Goal: Task Accomplishment & Management: Complete application form

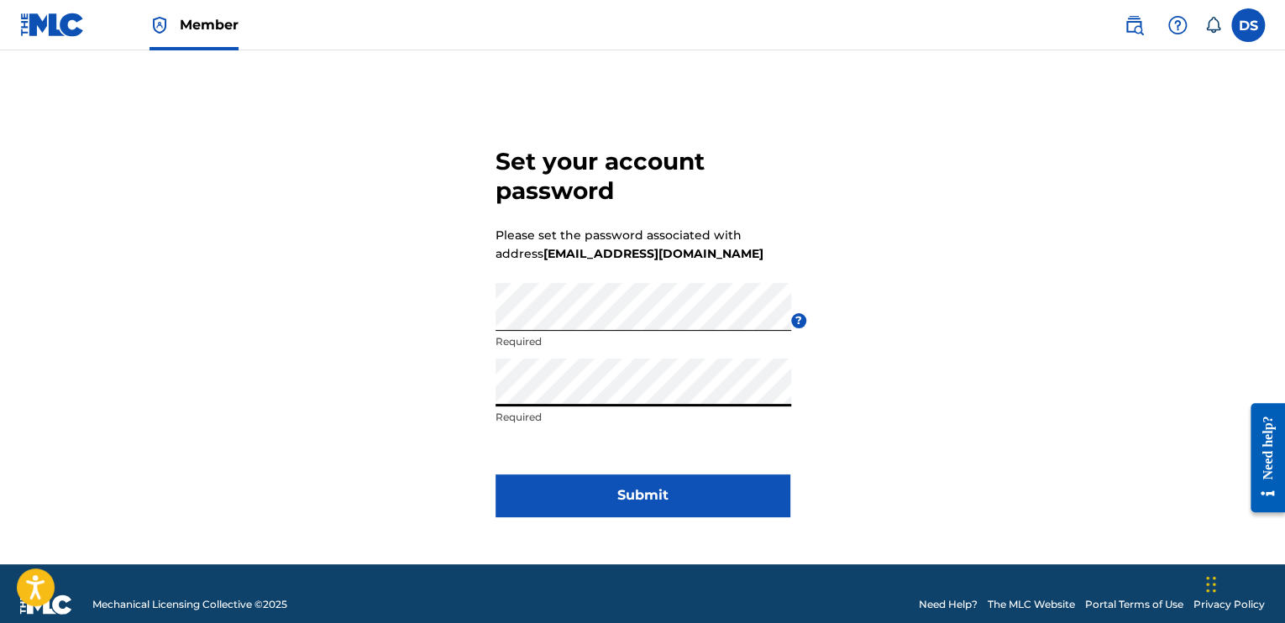
click at [610, 485] on button "Submit" at bounding box center [643, 496] width 294 height 42
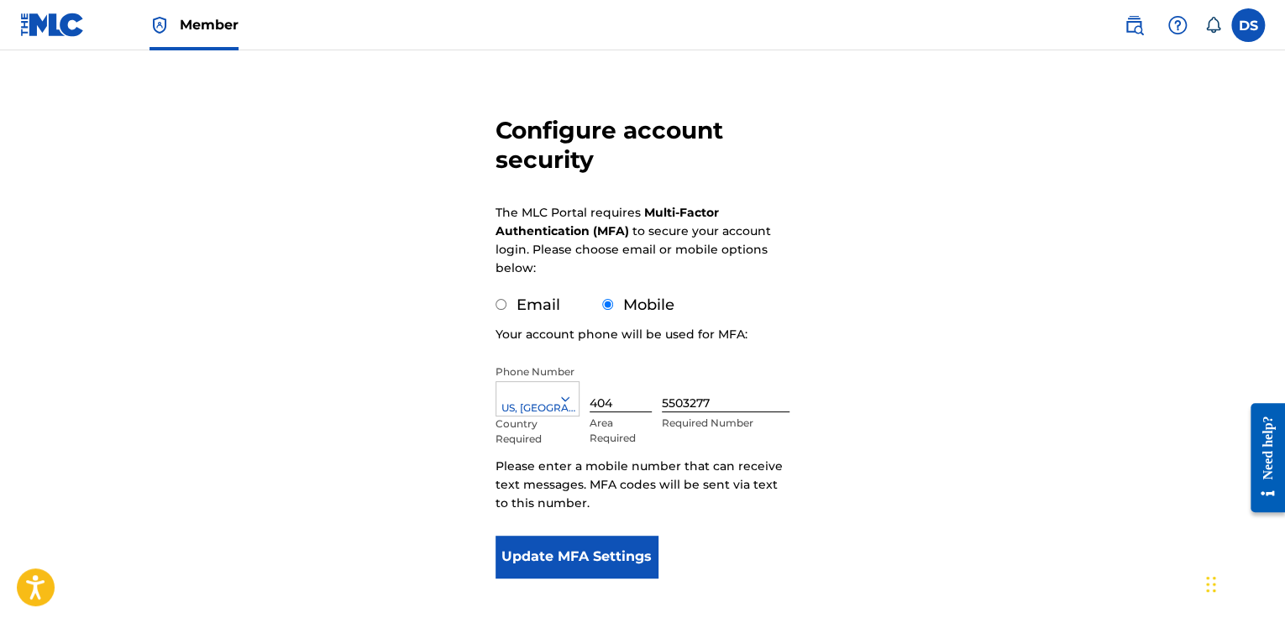
scroll to position [168, 0]
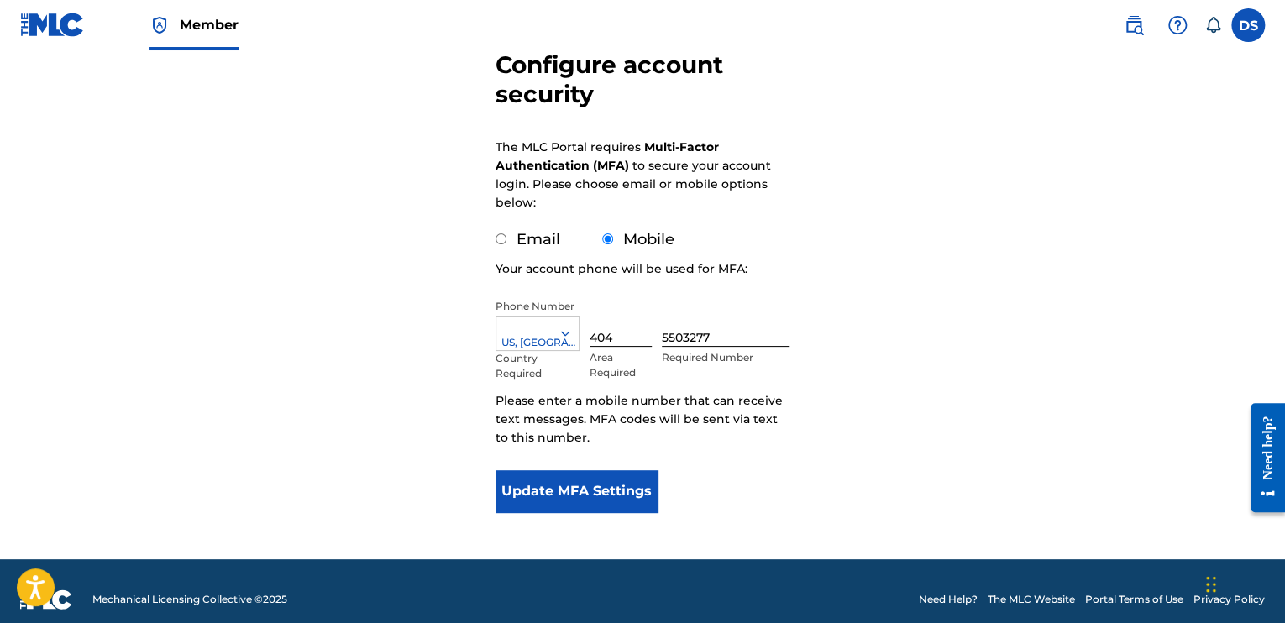
click at [504, 240] on input "Email" at bounding box center [501, 239] width 11 height 11
radio input "true"
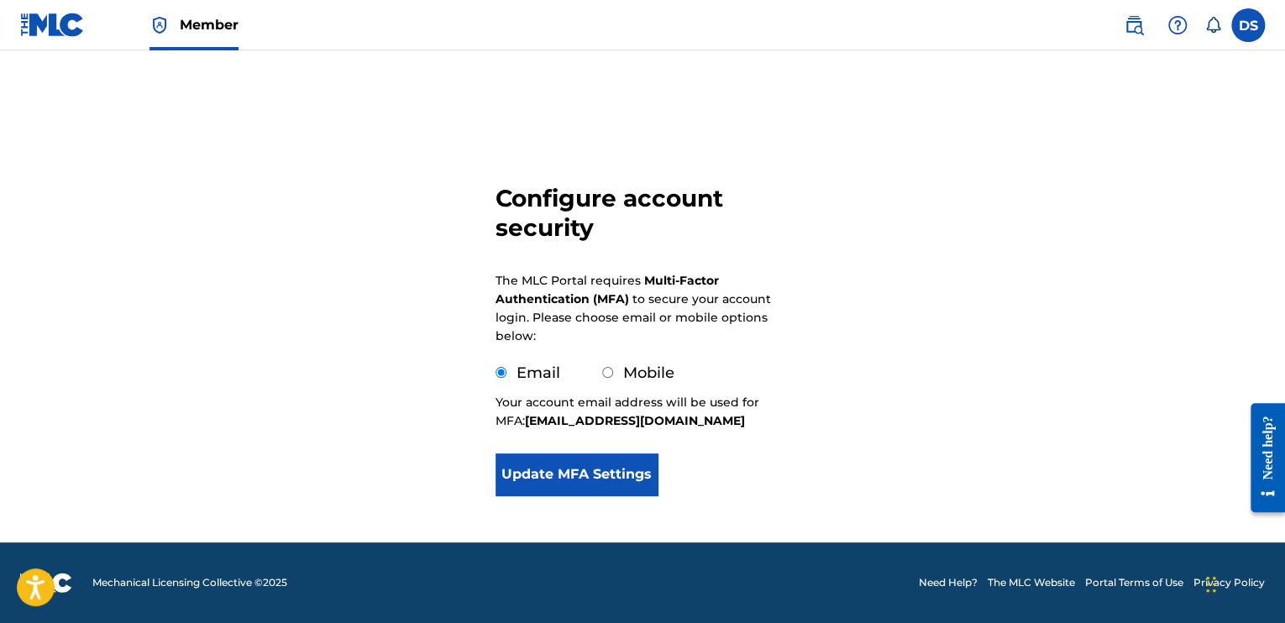
scroll to position [34, 0]
click at [601, 475] on button "Update MFA Settings" at bounding box center [577, 475] width 162 height 42
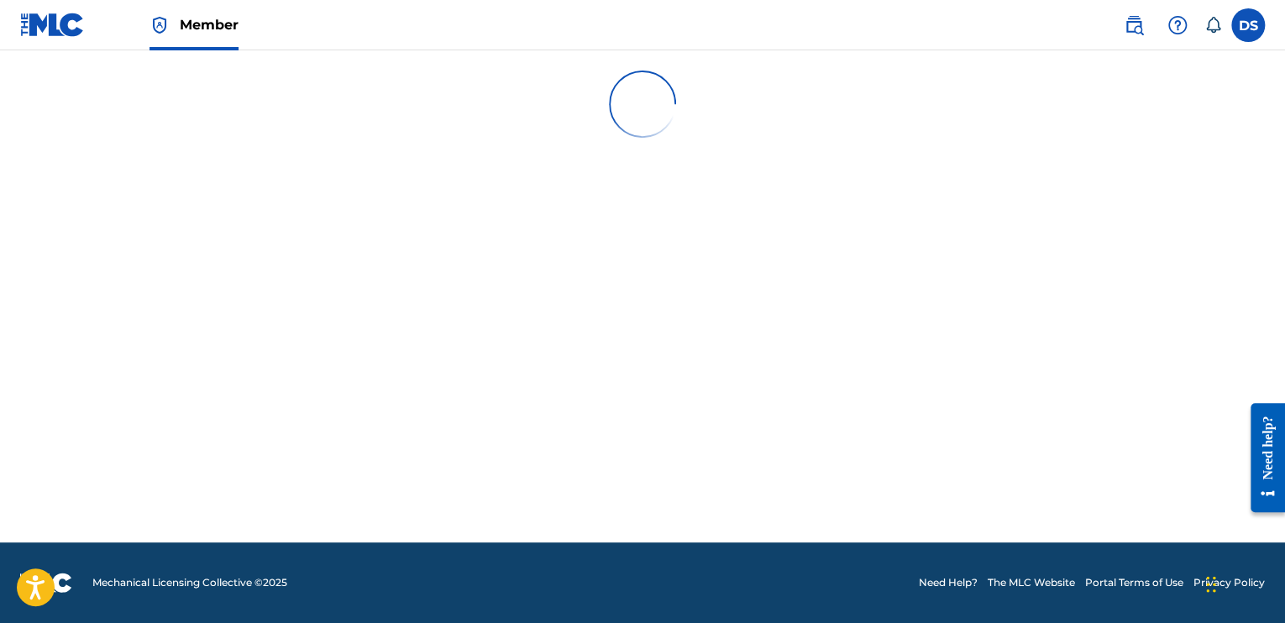
scroll to position [0, 0]
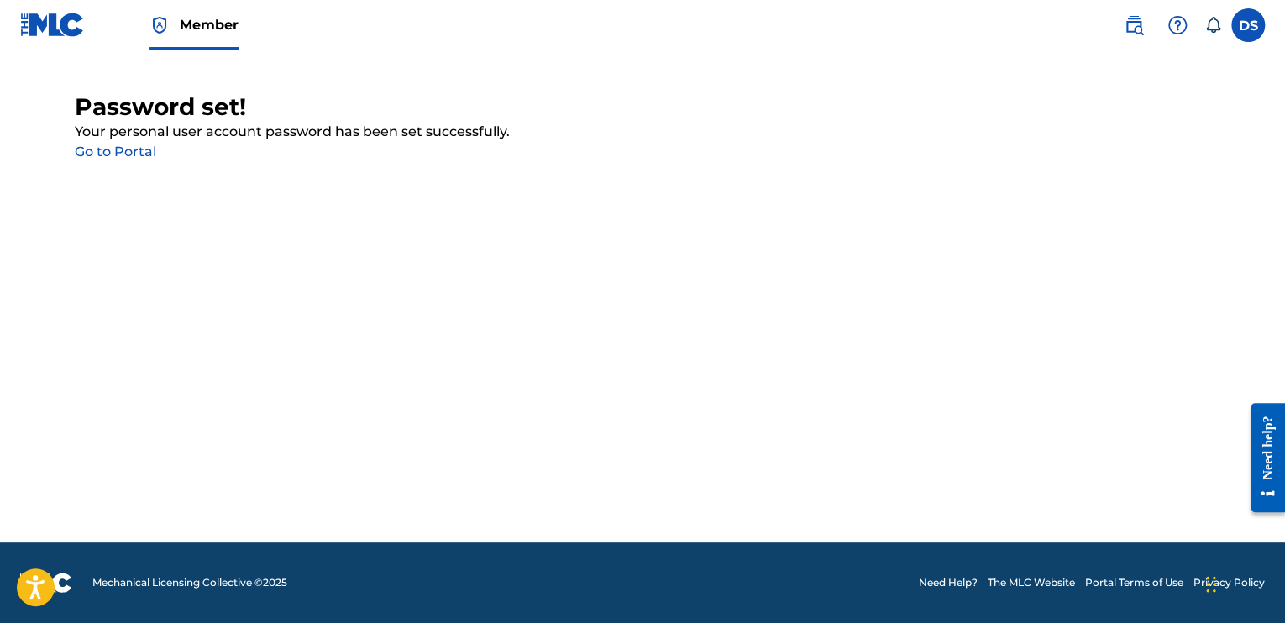
drag, startPoint x: 124, startPoint y: 150, endPoint x: 212, endPoint y: 157, distance: 87.6
click at [124, 150] on link "Go to Portal" at bounding box center [115, 152] width 81 height 16
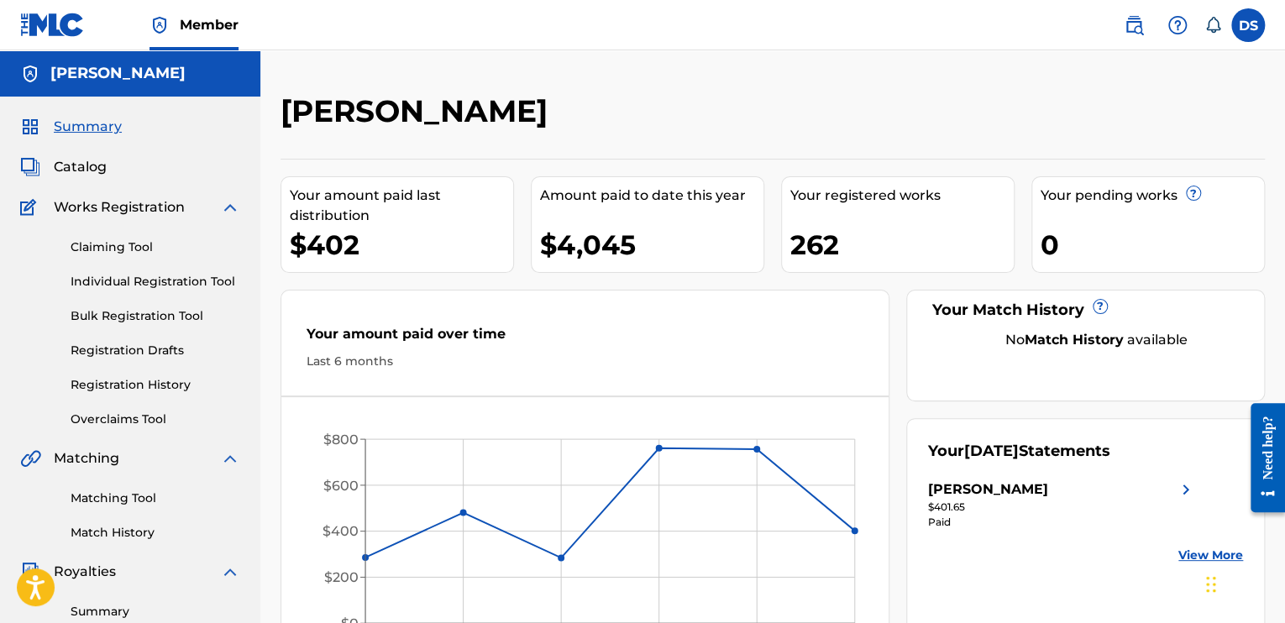
click at [1247, 28] on label at bounding box center [1248, 25] width 34 height 34
click at [1248, 25] on input "DS [PERSON_NAME] [EMAIL_ADDRESS][DOMAIN_NAME] Notification Preferences Profile …" at bounding box center [1248, 25] width 0 height 0
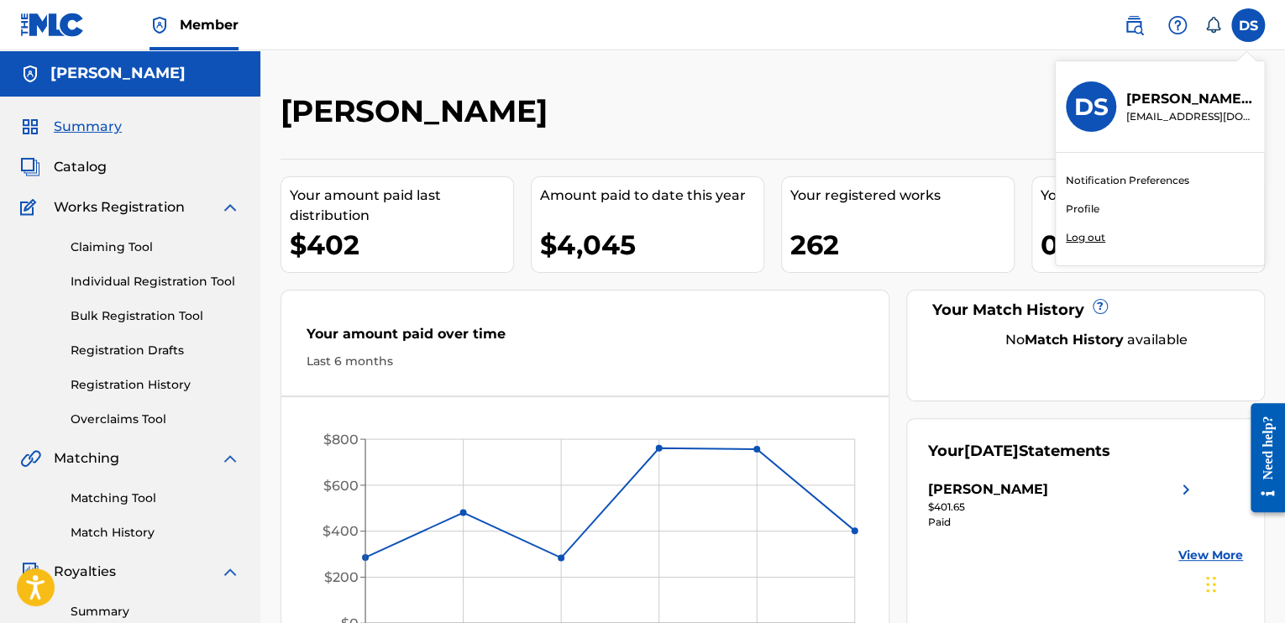
click at [1095, 234] on p "Log out" at bounding box center [1085, 237] width 39 height 15
click at [1248, 25] on input "DS [PERSON_NAME] [EMAIL_ADDRESS][DOMAIN_NAME] Notification Preferences Profile …" at bounding box center [1248, 25] width 0 height 0
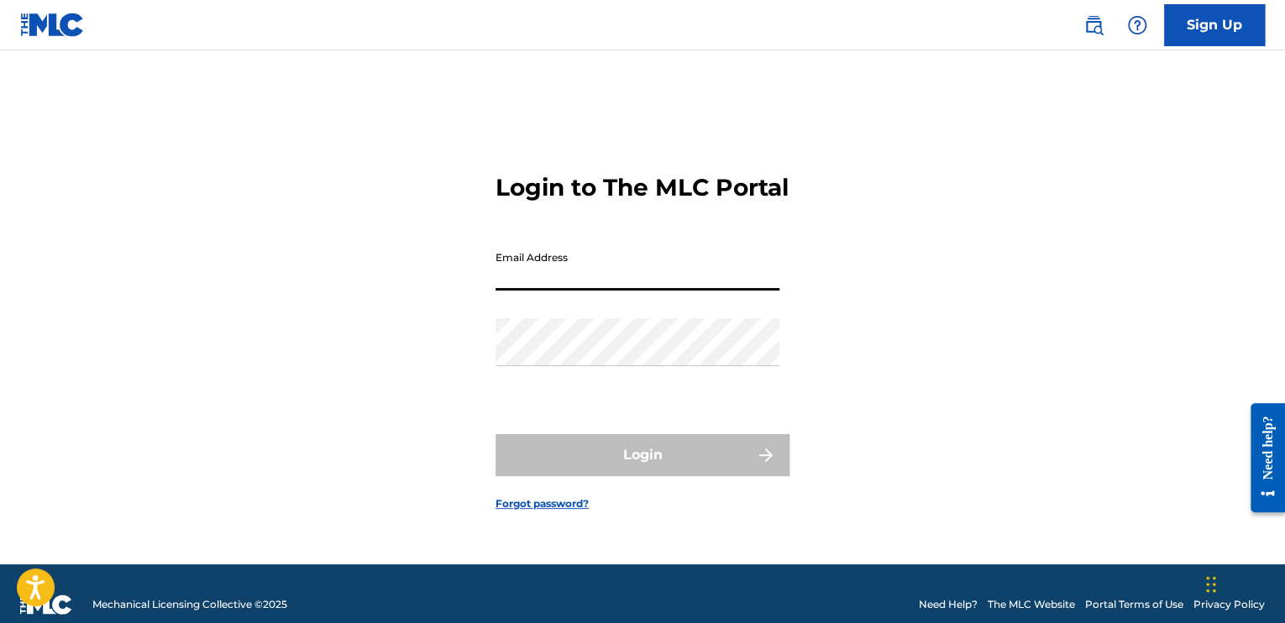
click at [627, 291] on input "Email Address" at bounding box center [638, 267] width 284 height 48
type input "[EMAIL_ADDRESS][DOMAIN_NAME]"
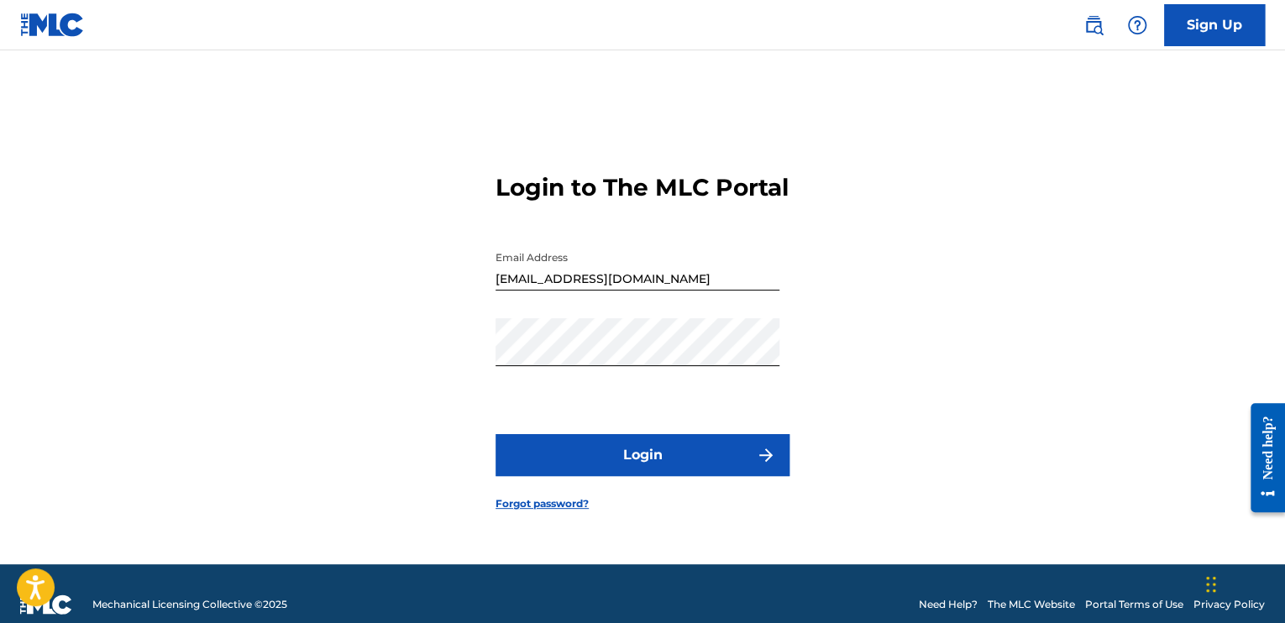
click at [632, 464] on button "Login" at bounding box center [643, 455] width 294 height 42
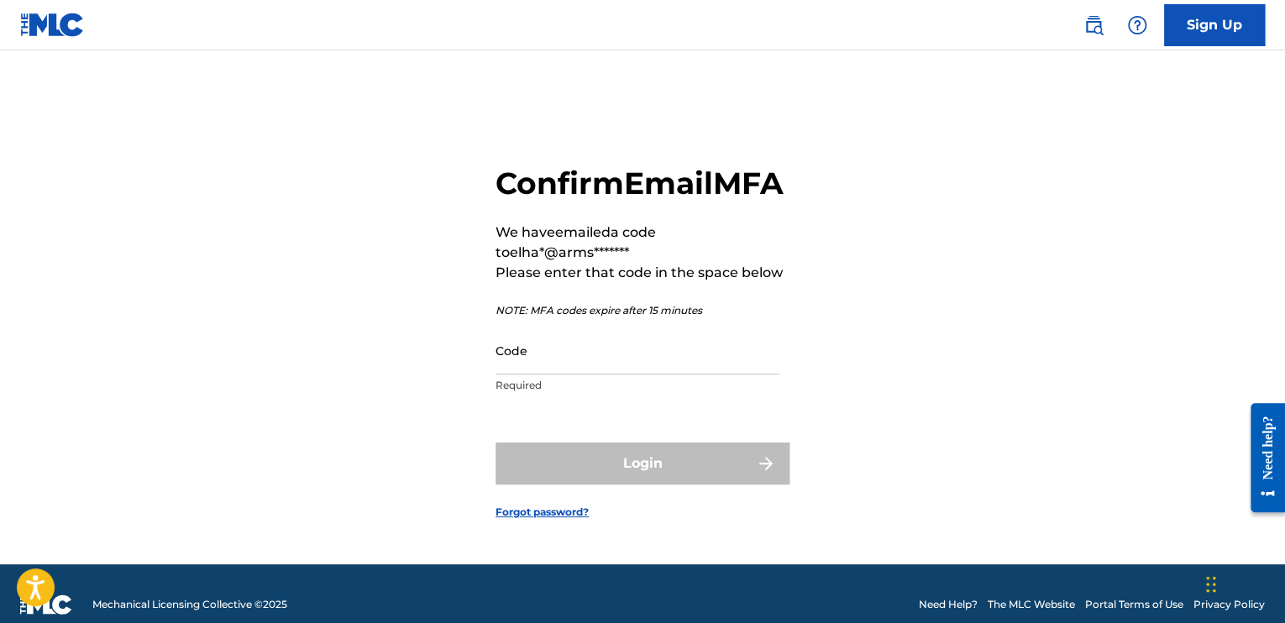
click at [573, 375] on input "Code" at bounding box center [638, 351] width 284 height 48
drag, startPoint x: 1115, startPoint y: 297, endPoint x: 1084, endPoint y: 300, distance: 31.3
click at [1115, 296] on div "Confirm Email MFA We have emailed a code to elha*@arms******* Please enter that…" at bounding box center [643, 328] width 1176 height 472
click at [579, 374] on input "Code" at bounding box center [638, 351] width 284 height 48
click at [499, 371] on input "Code" at bounding box center [638, 351] width 284 height 48
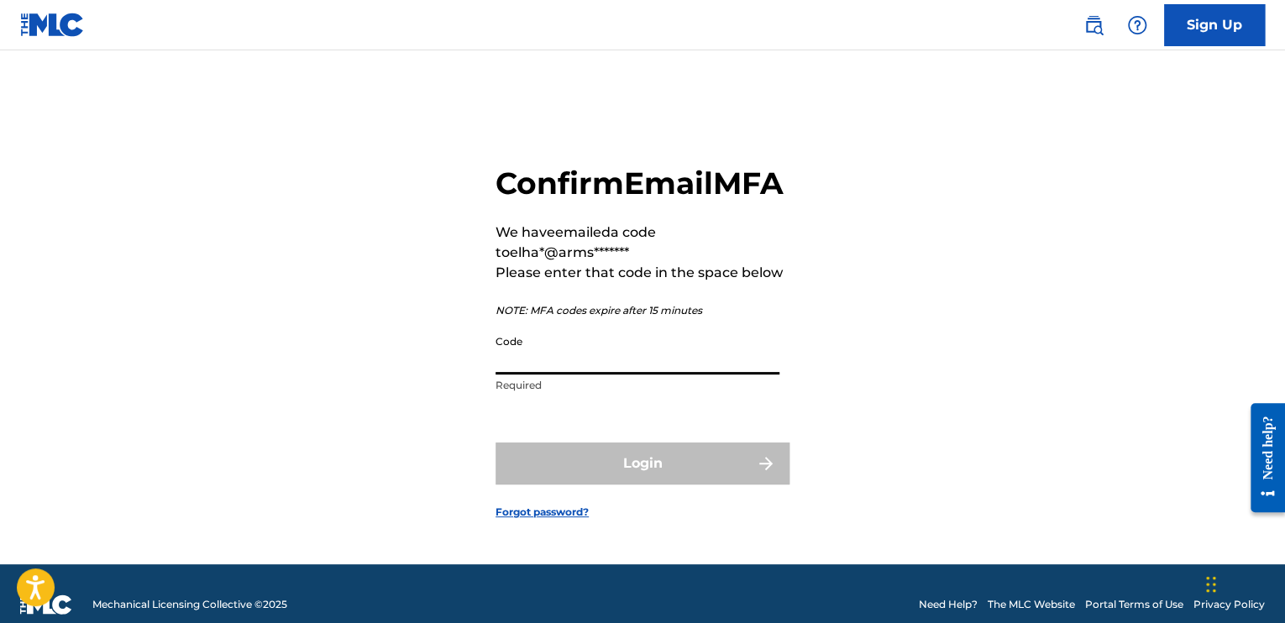
paste input "815433"
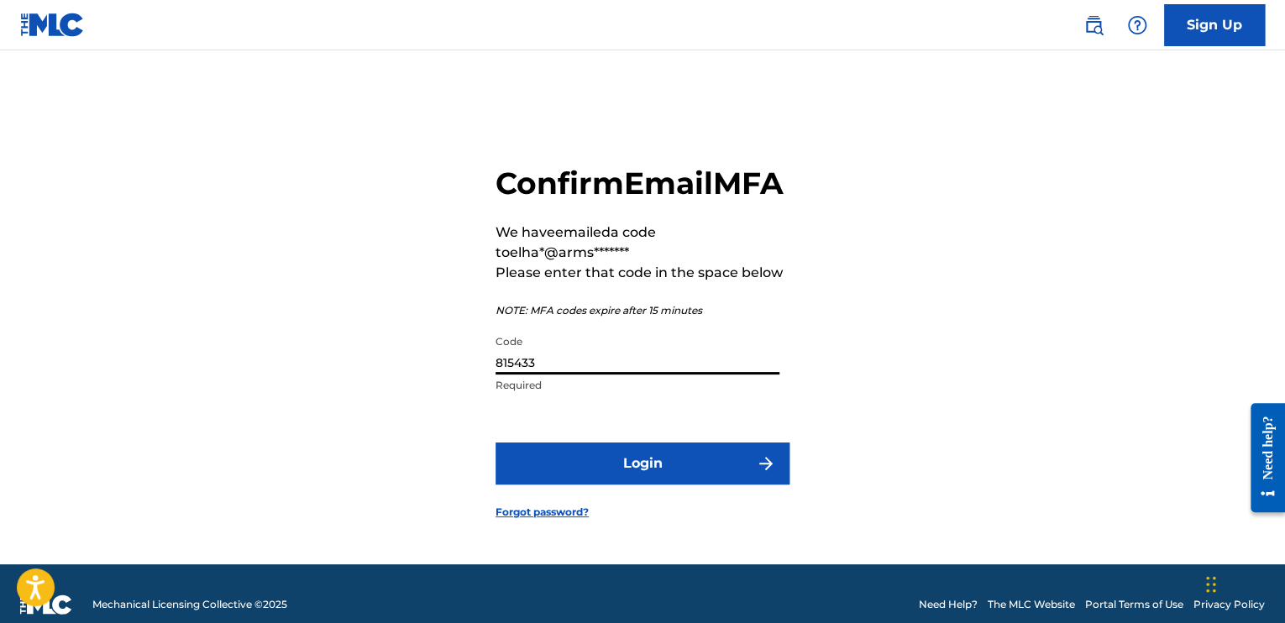
type input "815433"
click at [630, 470] on button "Login" at bounding box center [643, 464] width 294 height 42
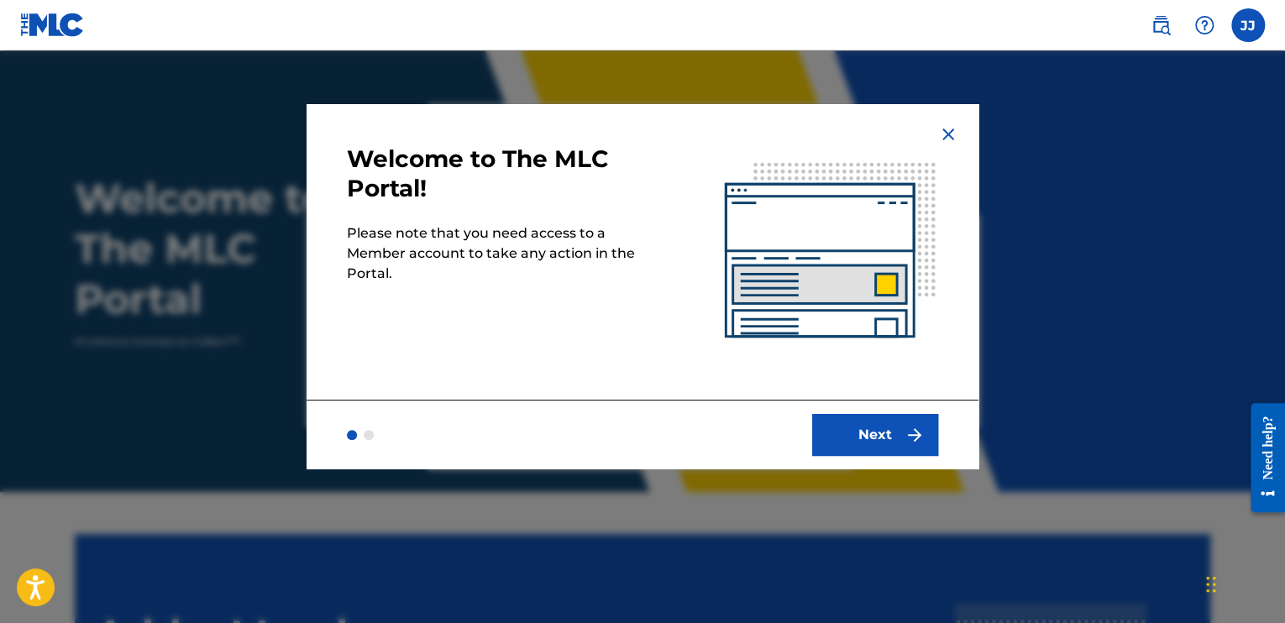
click at [876, 439] on button "Next" at bounding box center [875, 435] width 126 height 42
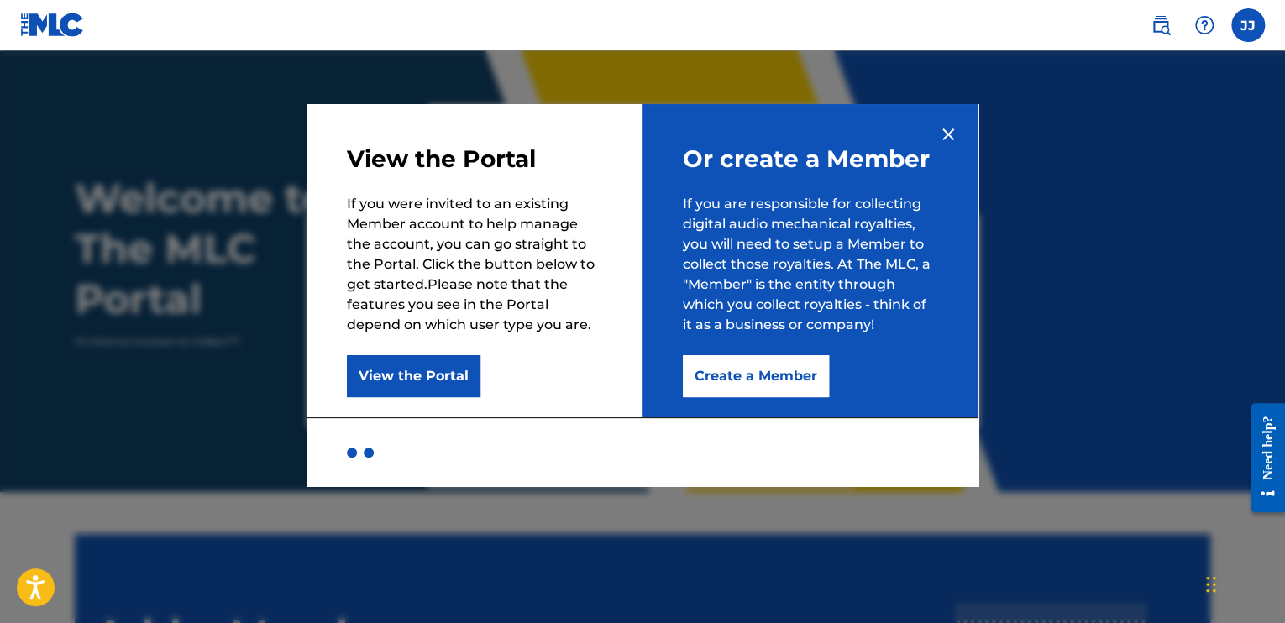
click at [727, 385] on button "Create a Member" at bounding box center [756, 376] width 146 height 42
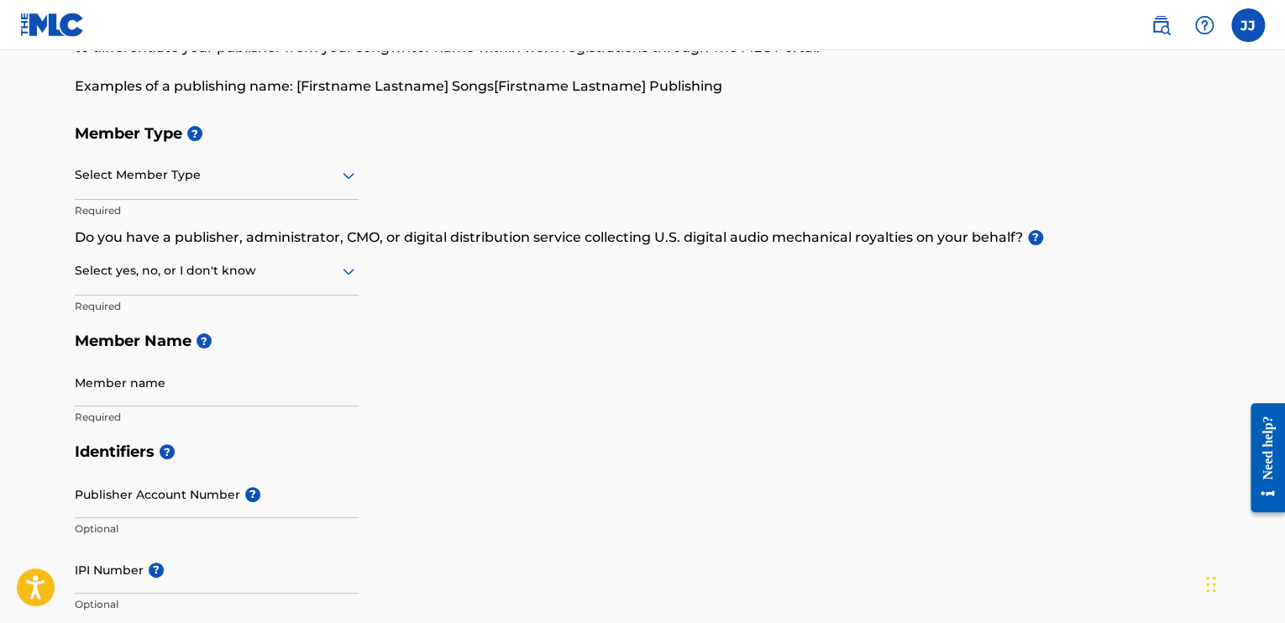
scroll to position [168, 0]
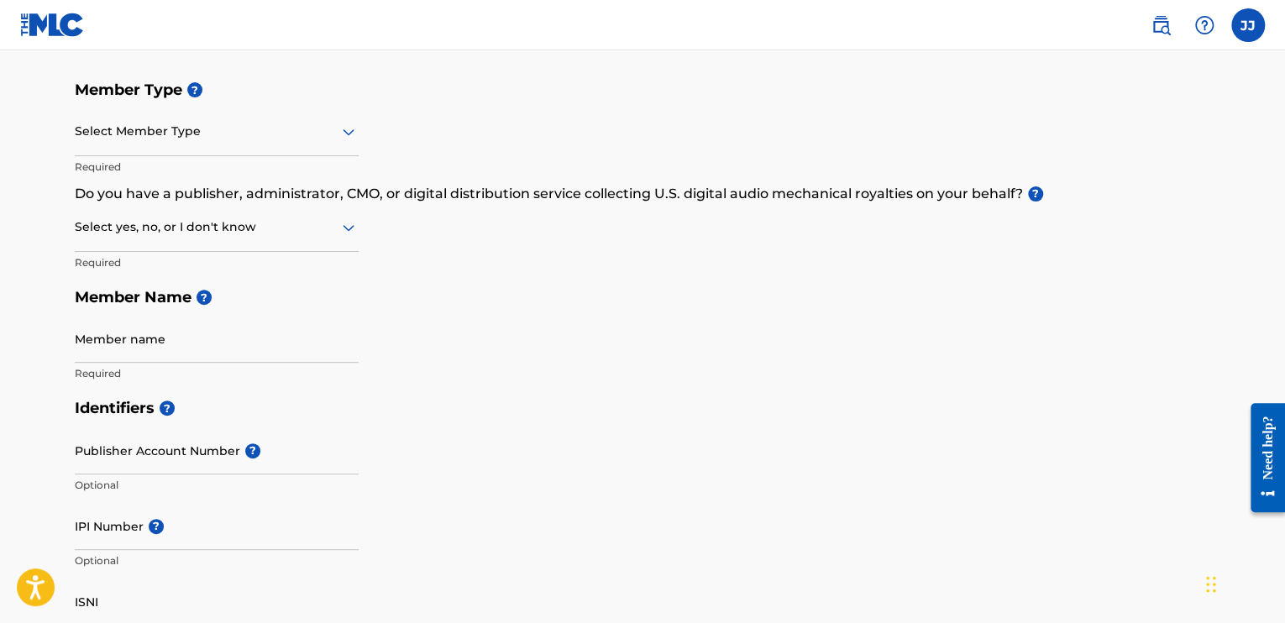
click at [129, 130] on div at bounding box center [217, 131] width 284 height 21
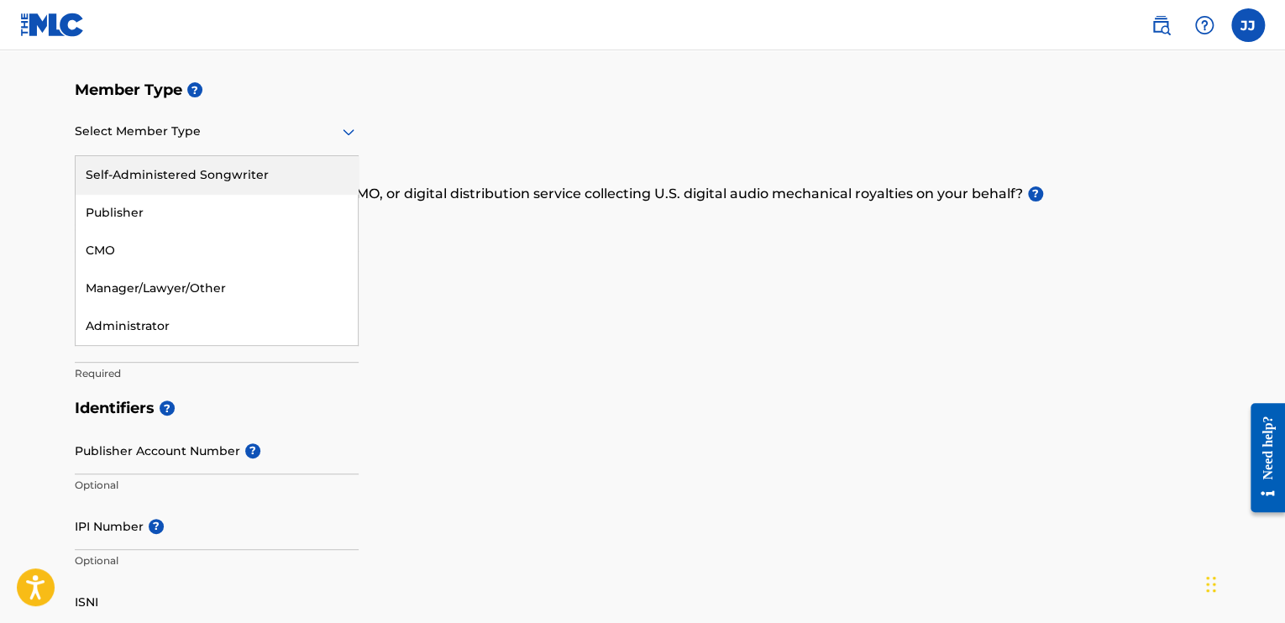
click at [153, 171] on div "Self-Administered Songwriter" at bounding box center [217, 175] width 282 height 38
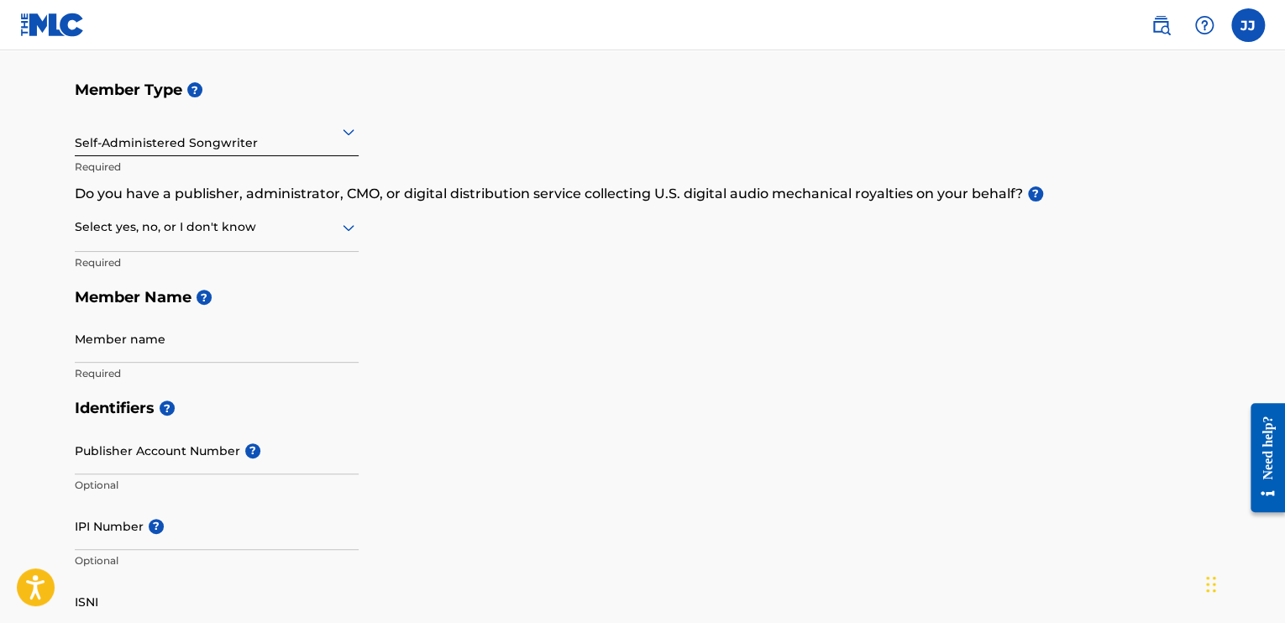
click at [263, 223] on div at bounding box center [217, 227] width 284 height 21
click at [185, 305] on div "No" at bounding box center [217, 309] width 282 height 38
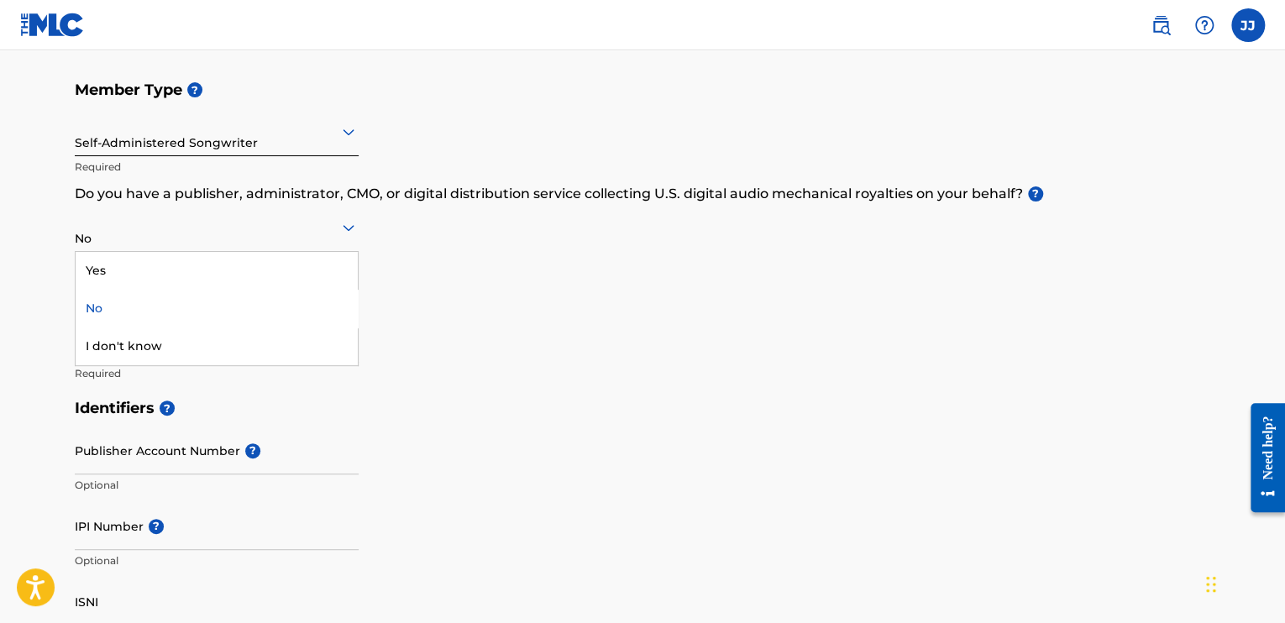
click at [206, 231] on div at bounding box center [217, 227] width 284 height 21
click at [142, 268] on div "Yes" at bounding box center [217, 271] width 282 height 38
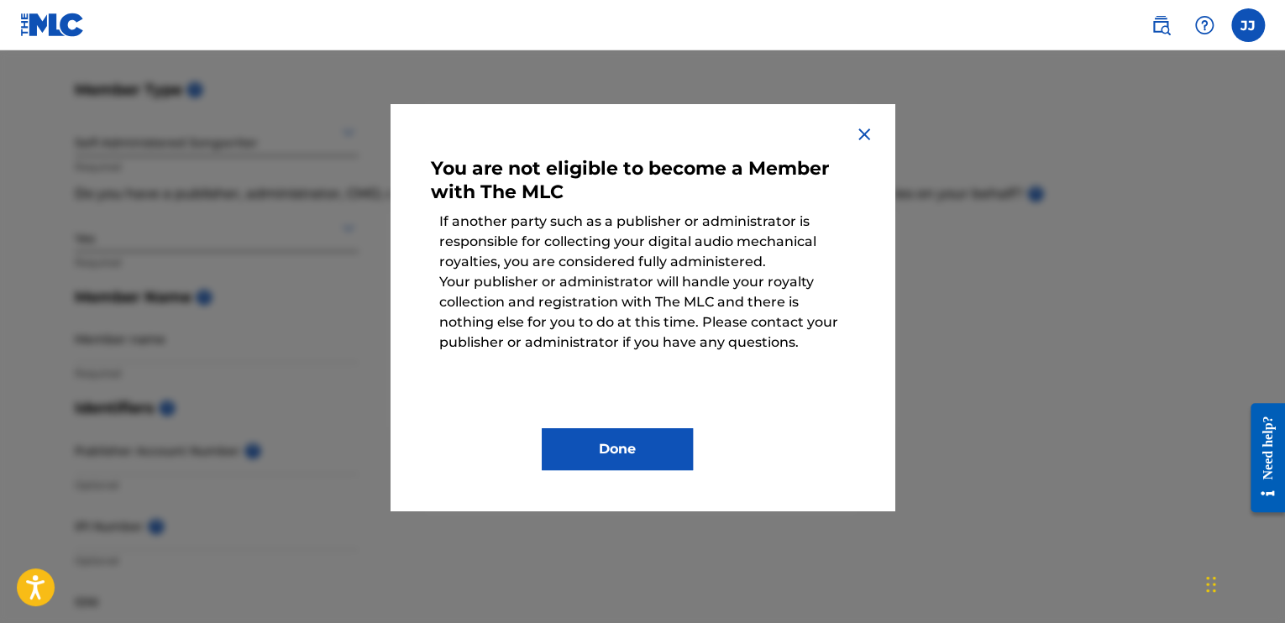
click at [863, 130] on img at bounding box center [864, 134] width 20 height 20
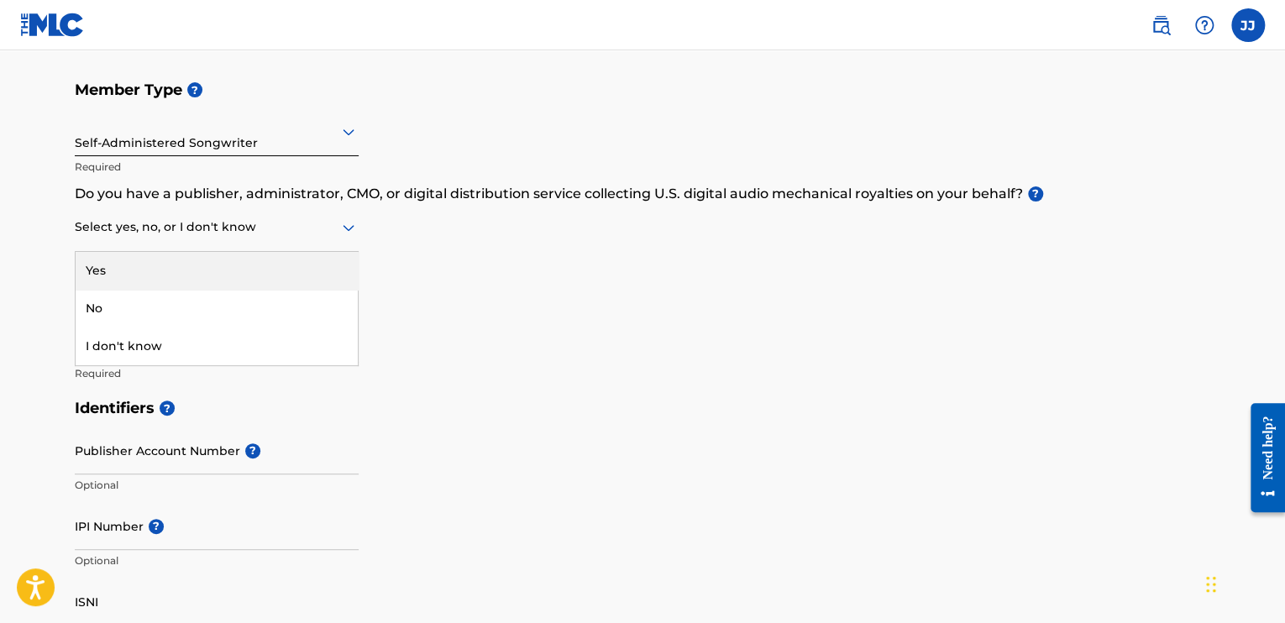
click at [144, 240] on div "Select yes, no, or I don't know" at bounding box center [217, 228] width 284 height 48
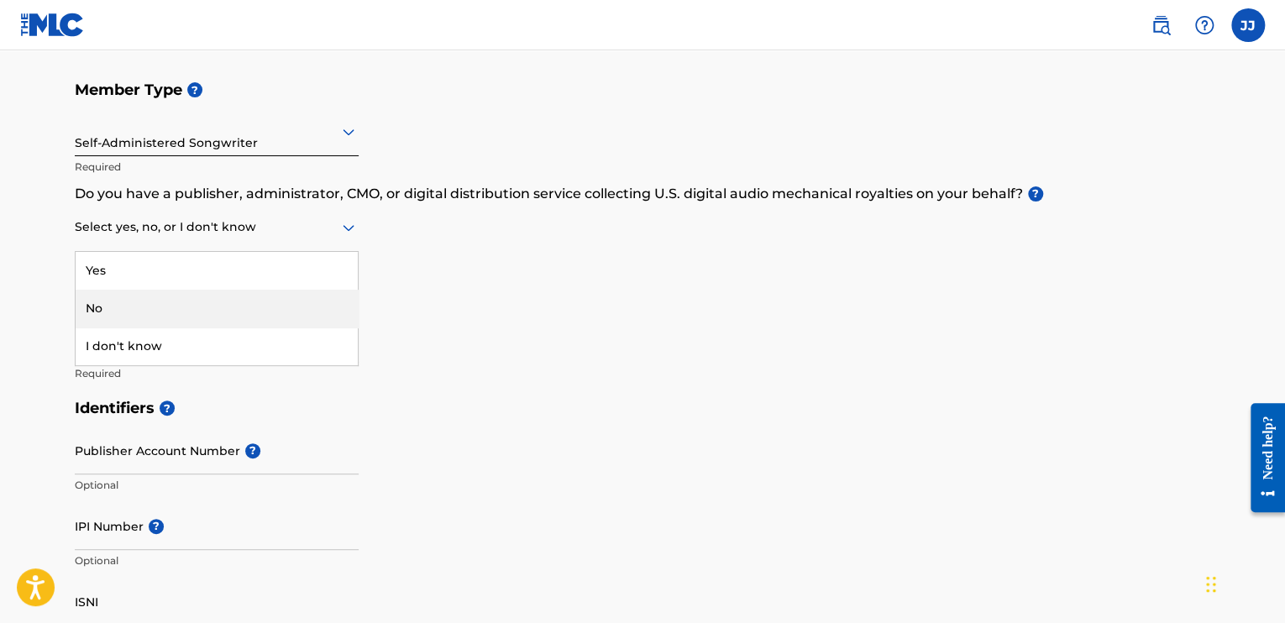
click at [124, 304] on div "No" at bounding box center [217, 309] width 282 height 38
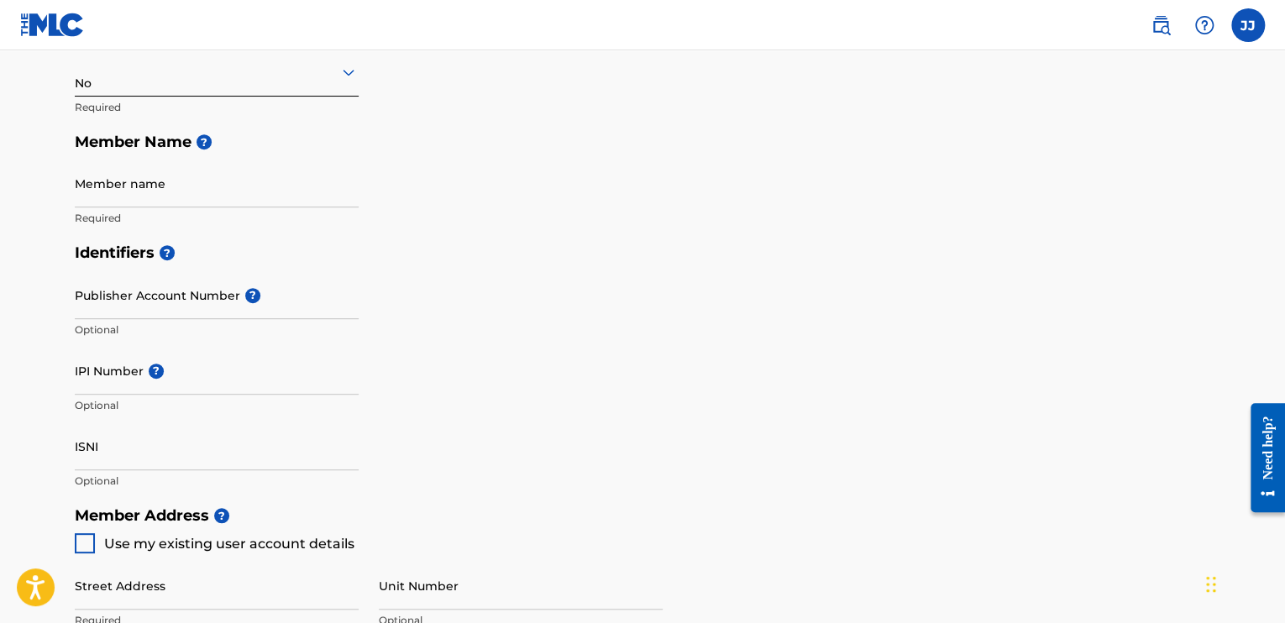
scroll to position [336, 0]
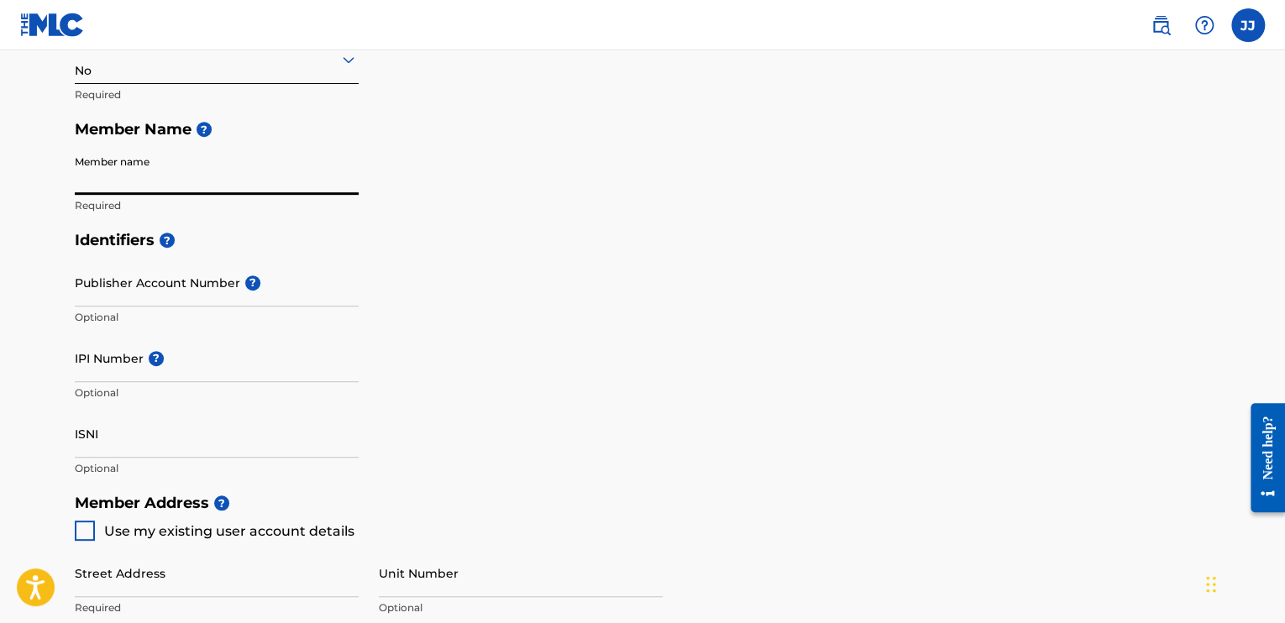
click at [144, 178] on input "Member name" at bounding box center [217, 171] width 284 height 48
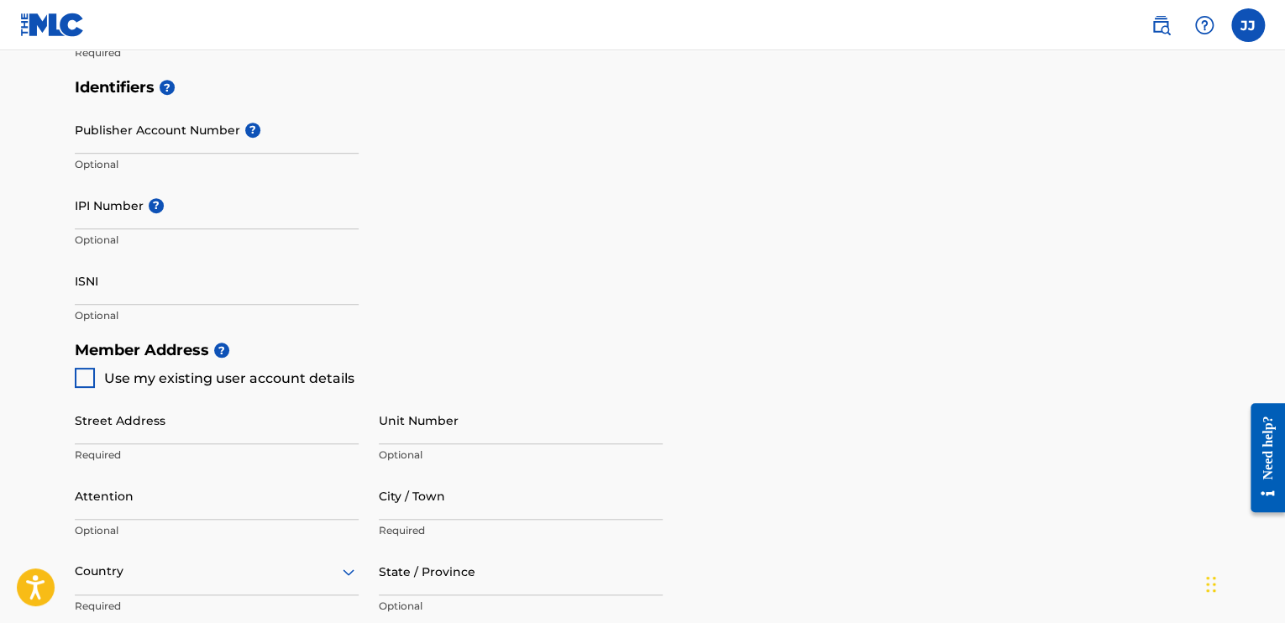
scroll to position [504, 0]
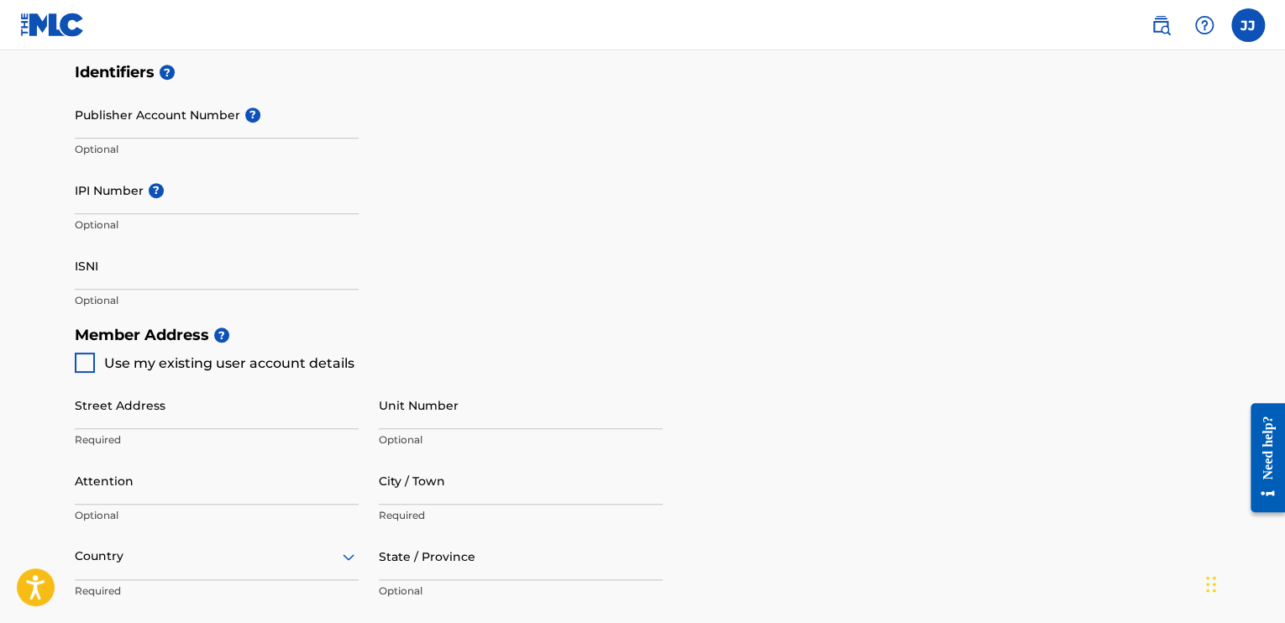
click at [78, 362] on div at bounding box center [85, 363] width 20 height 20
type input "[STREET_ADDRESS]"
type input "[PERSON_NAME] [PERSON_NAME]"
type input "31088"
type input "404"
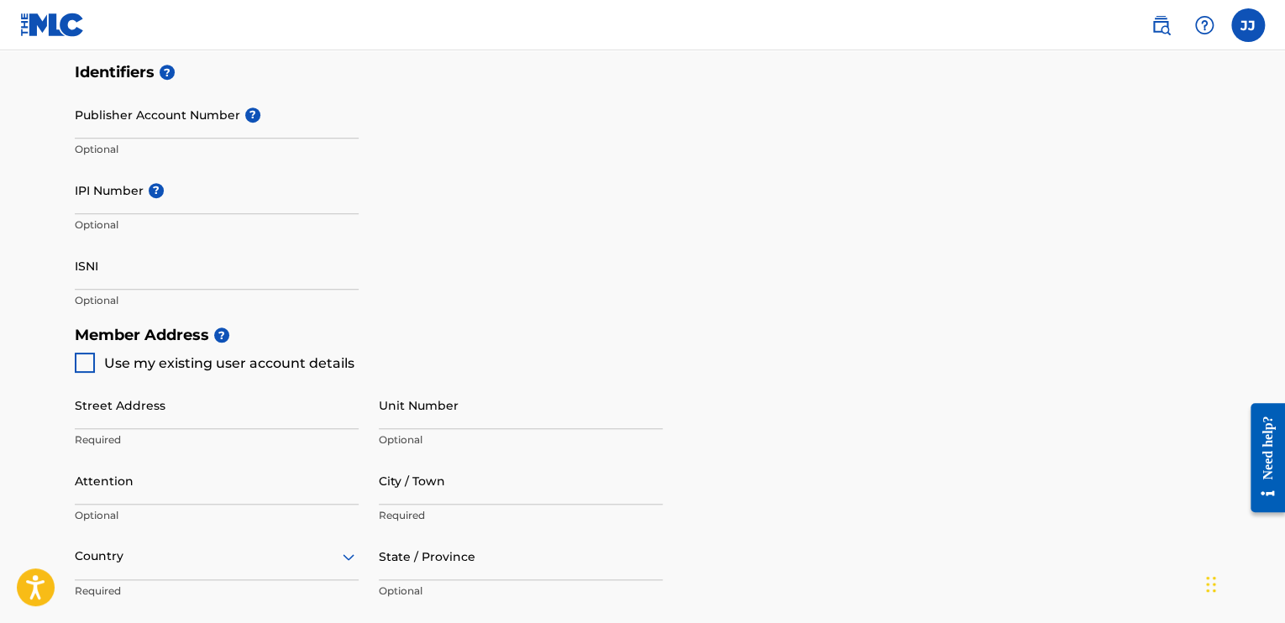
type input "5503277"
type input "[EMAIL_ADDRESS][DOMAIN_NAME]"
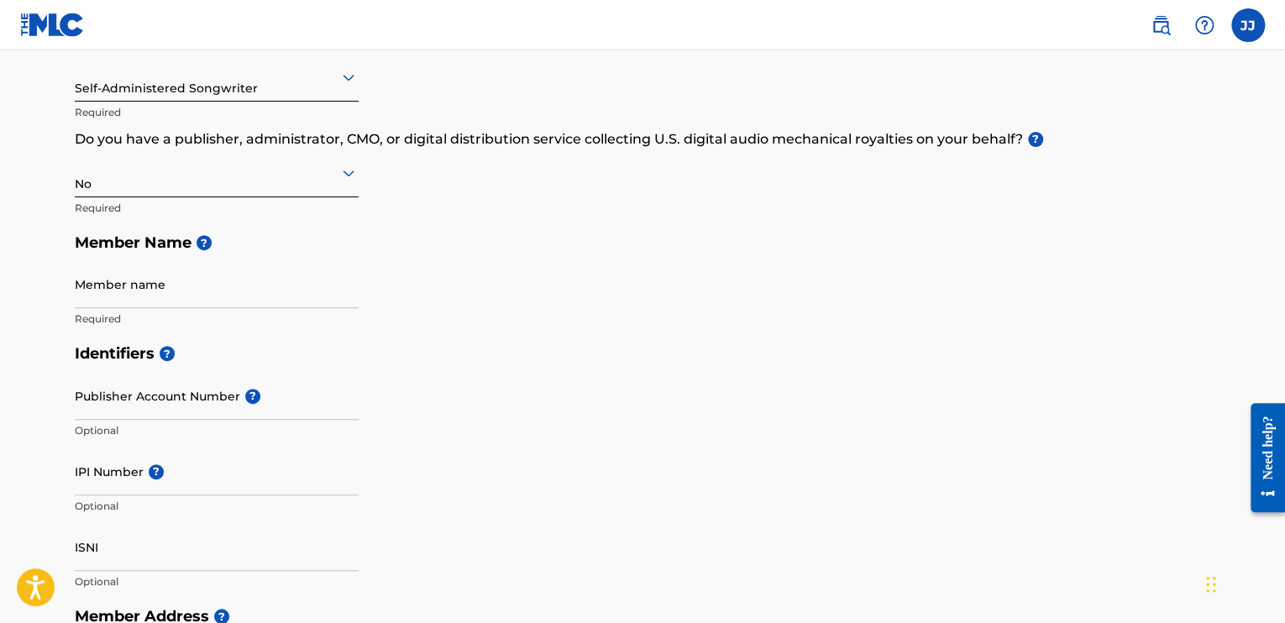
scroll to position [252, 0]
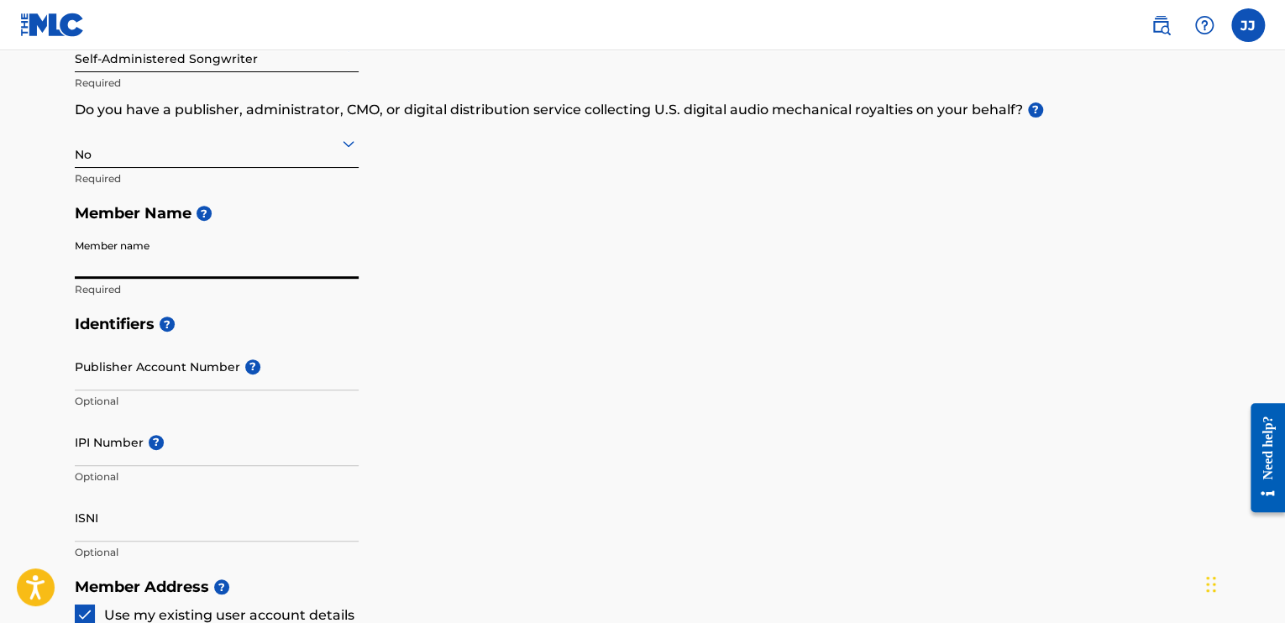
click at [113, 276] on input "Member name" at bounding box center [217, 255] width 284 height 48
paste input "[PERSON_NAME]"
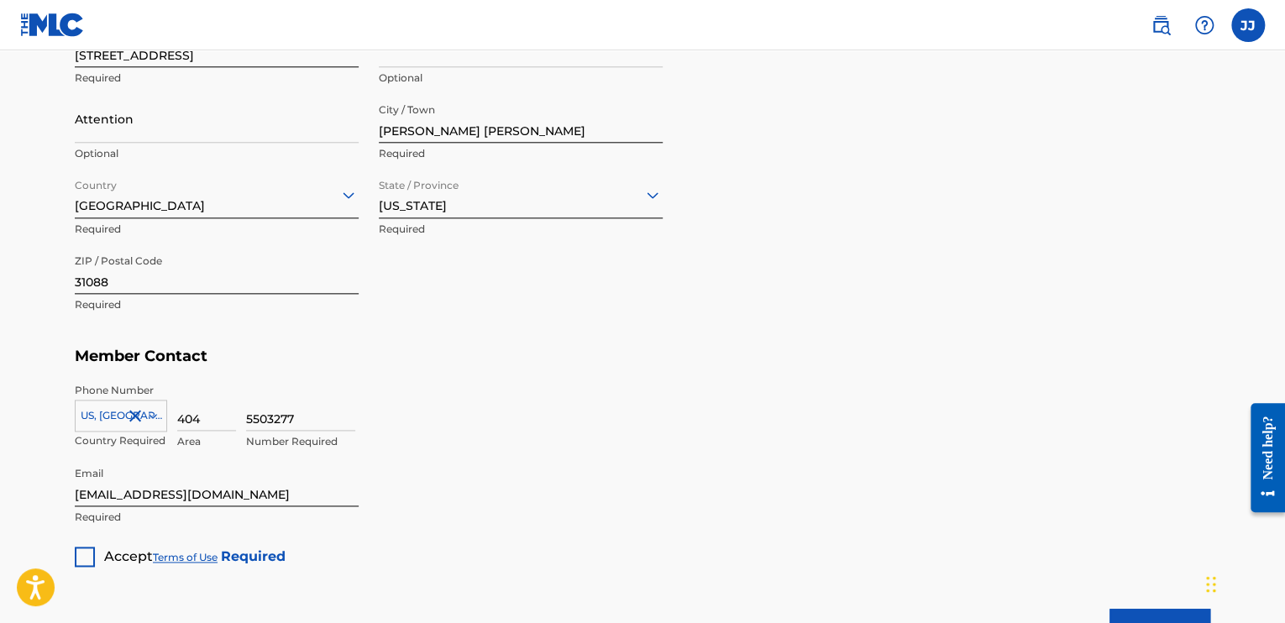
scroll to position [924, 0]
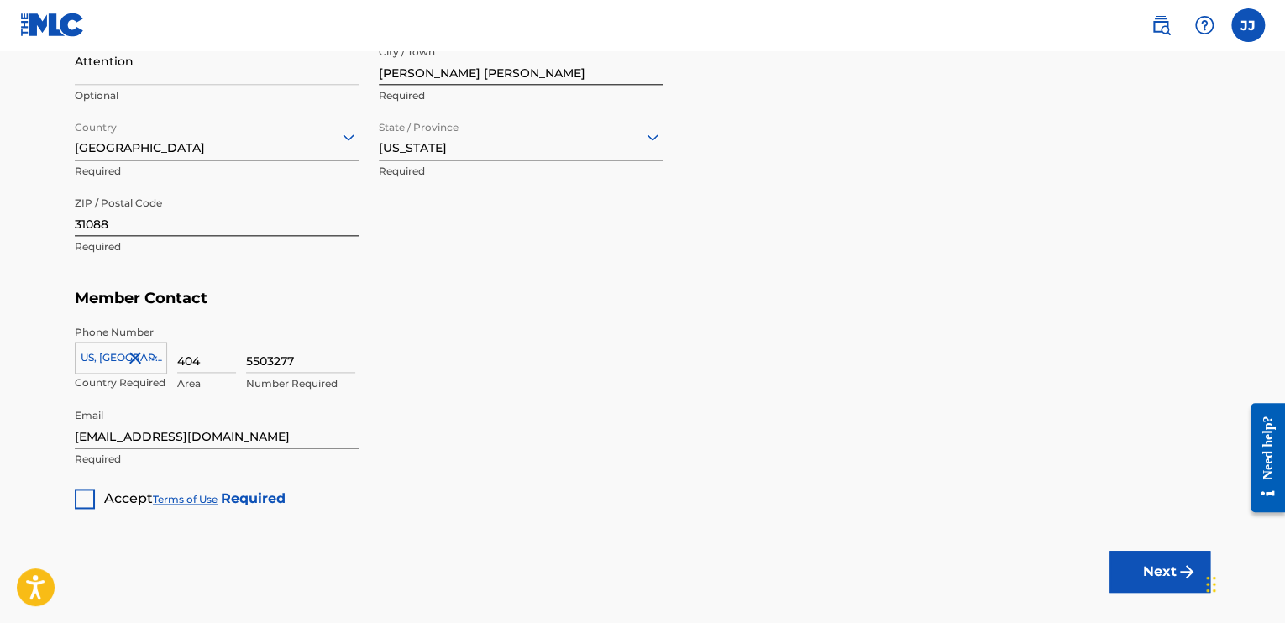
type input "[PERSON_NAME]"
click at [84, 496] on div at bounding box center [85, 499] width 20 height 20
click at [1140, 570] on button "Next" at bounding box center [1160, 572] width 101 height 42
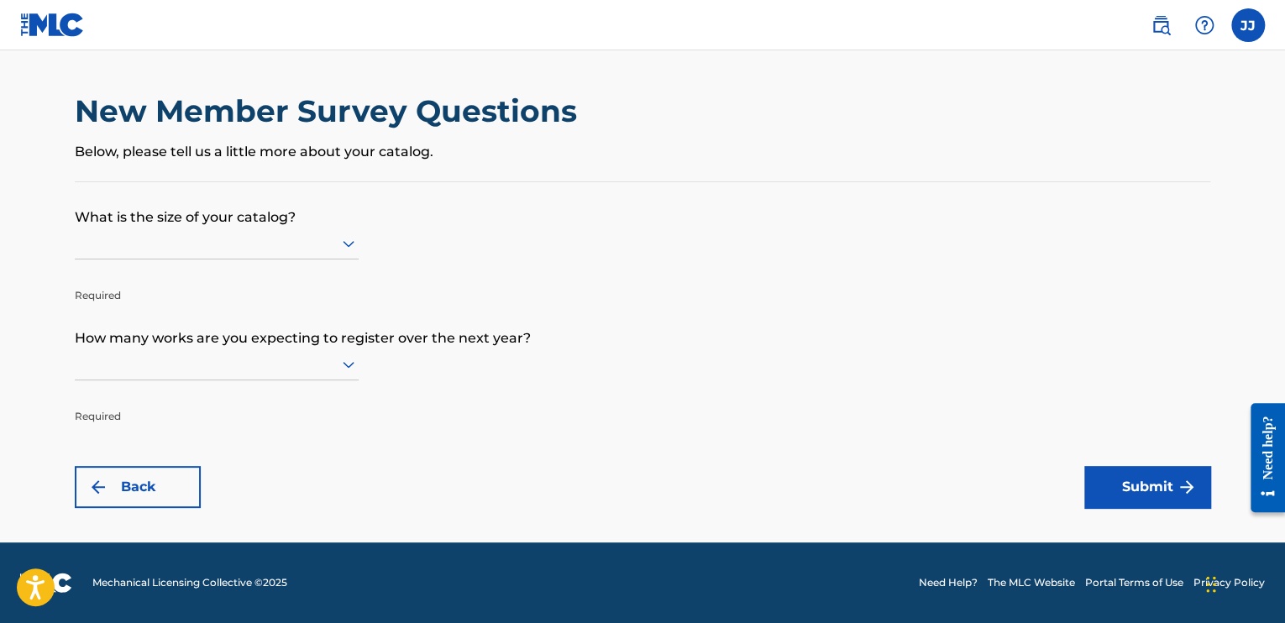
click at [320, 237] on div at bounding box center [217, 243] width 284 height 21
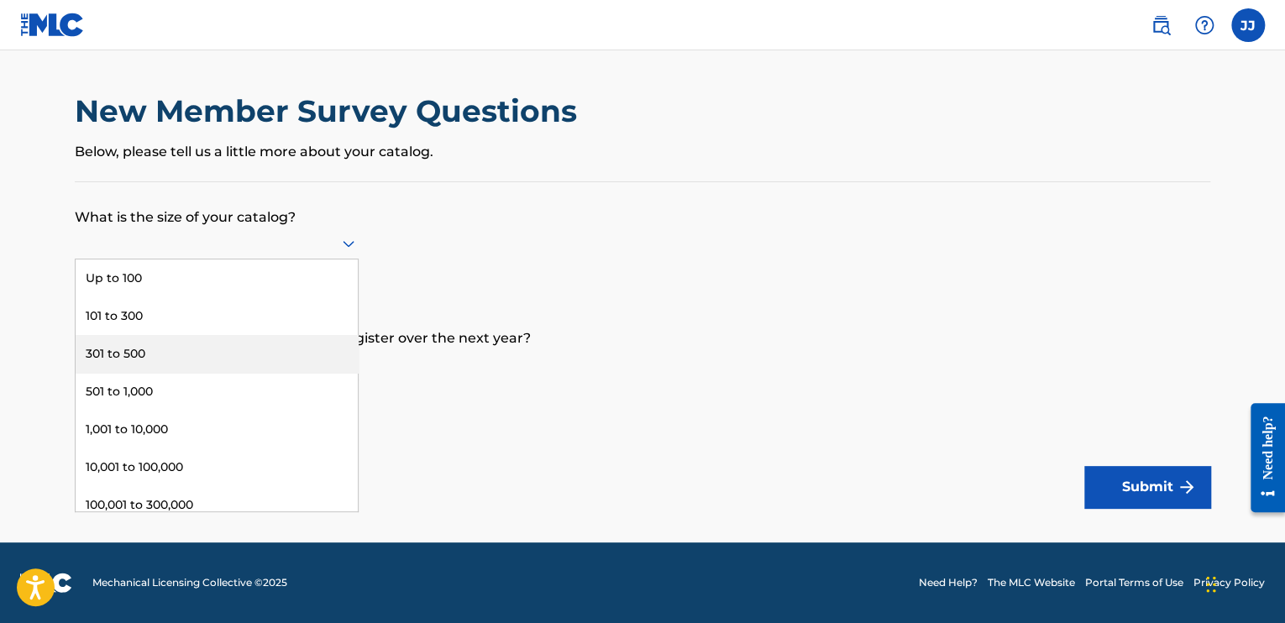
click at [185, 346] on div "301 to 500" at bounding box center [217, 354] width 282 height 38
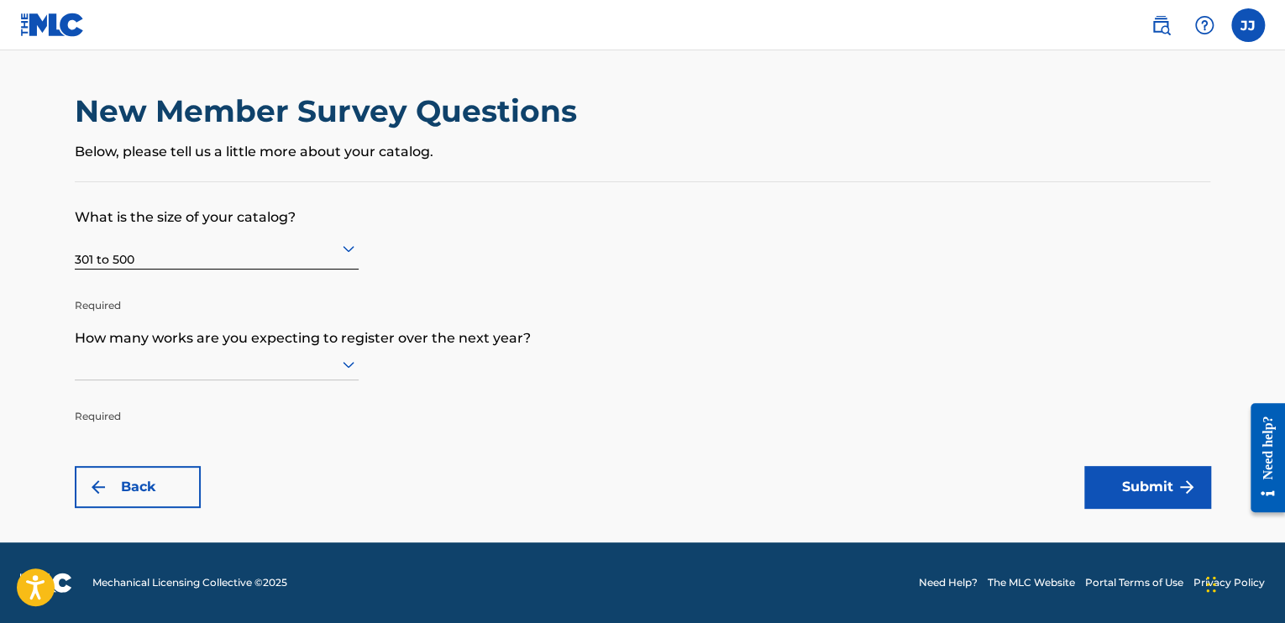
click at [202, 364] on div at bounding box center [217, 364] width 284 height 21
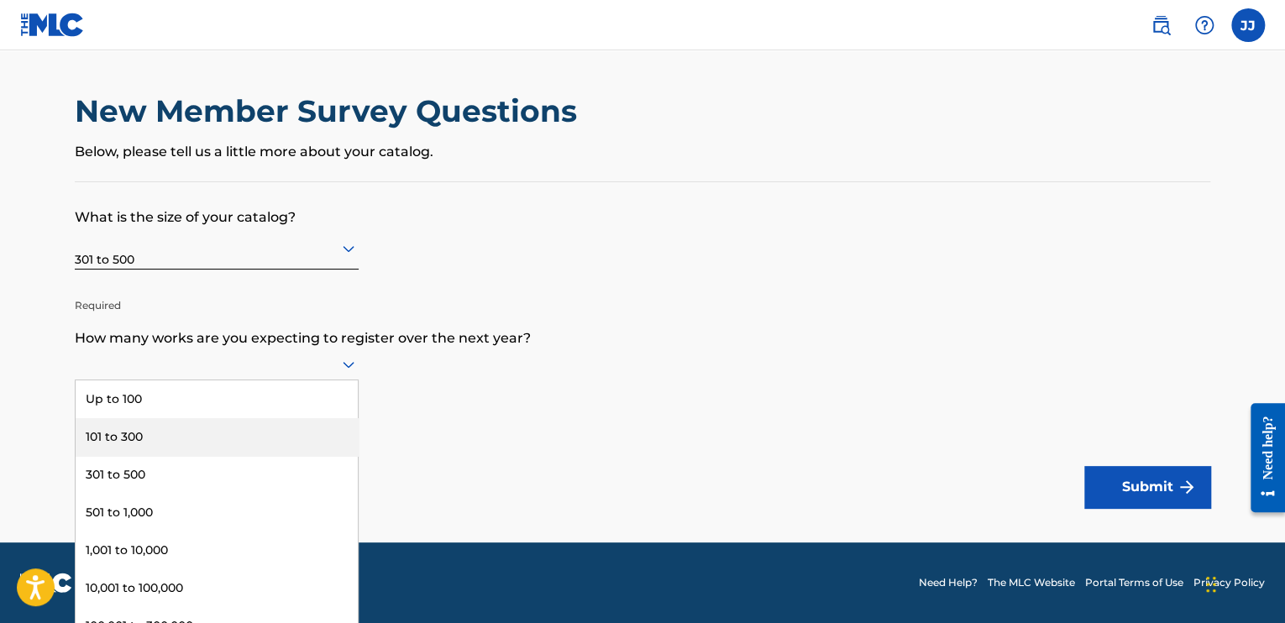
click at [149, 439] on div "101 to 300" at bounding box center [217, 437] width 282 height 38
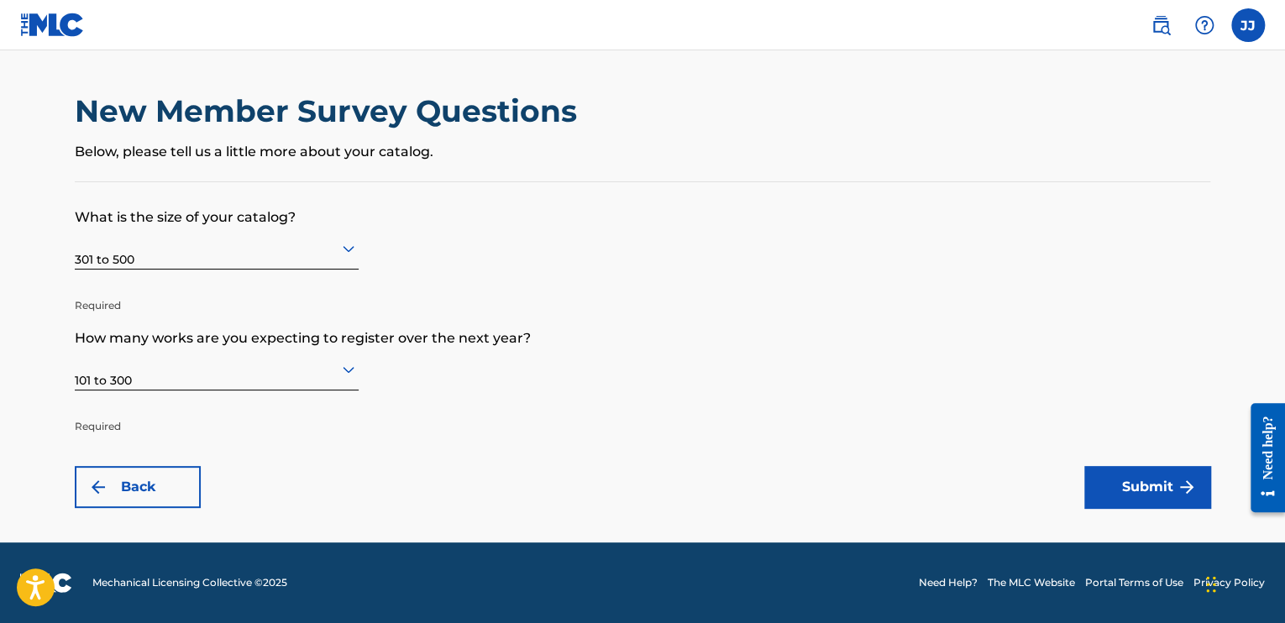
click at [1150, 495] on button "Submit" at bounding box center [1147, 487] width 126 height 42
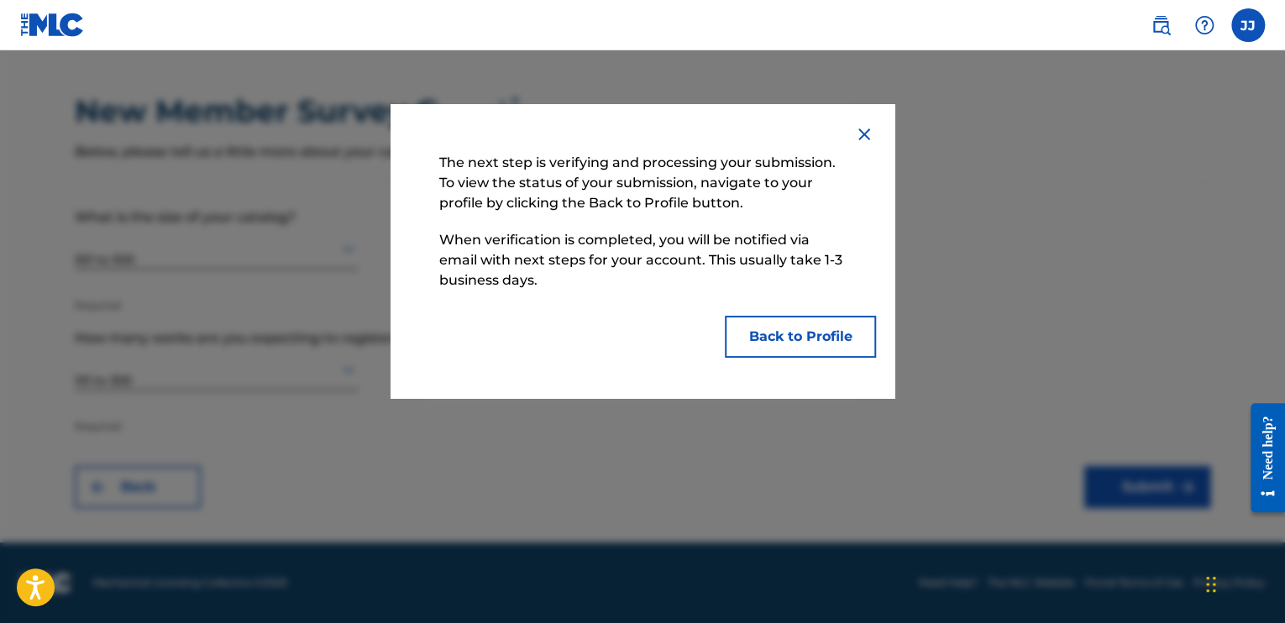
click at [798, 336] on button "Back to Profile" at bounding box center [800, 337] width 151 height 42
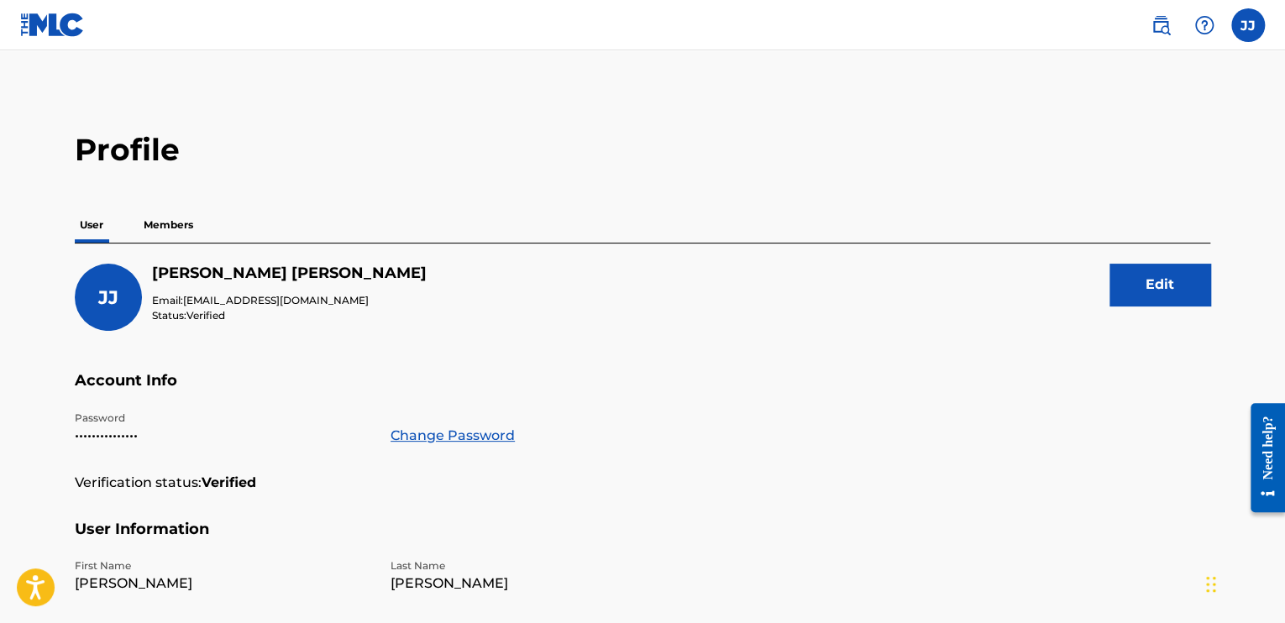
click at [156, 219] on p "Members" at bounding box center [169, 224] width 60 height 35
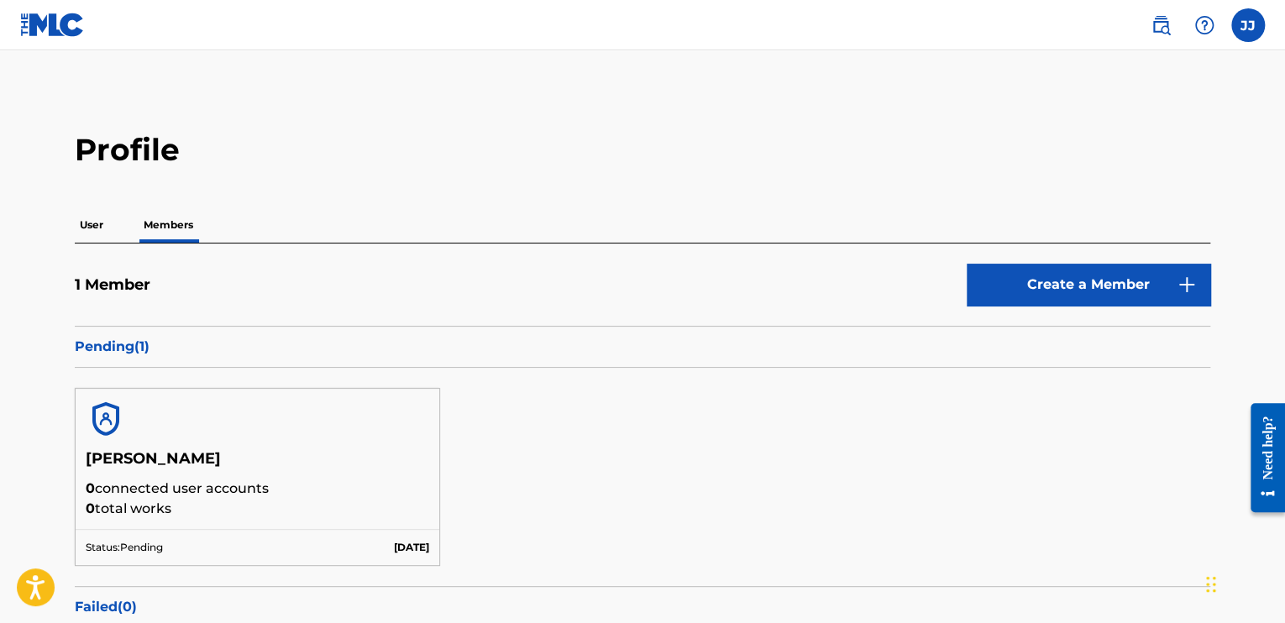
click at [98, 218] on p "User" at bounding box center [92, 224] width 34 height 35
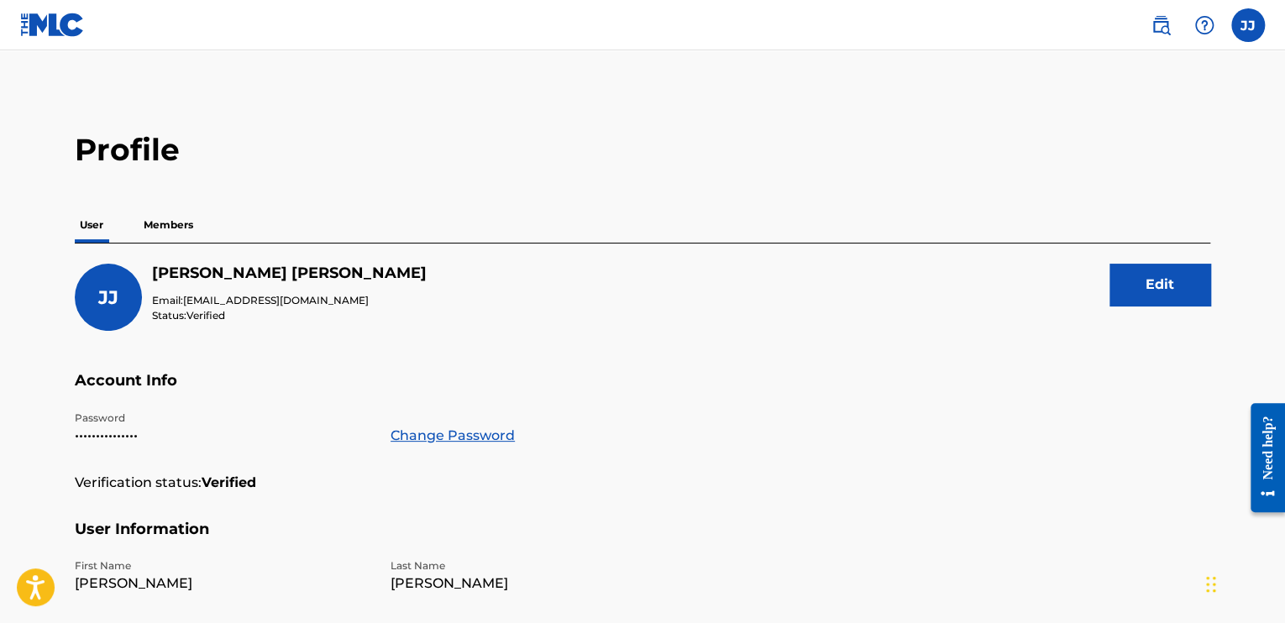
click at [178, 223] on p "Members" at bounding box center [169, 224] width 60 height 35
